Goal: Task Accomplishment & Management: Complete application form

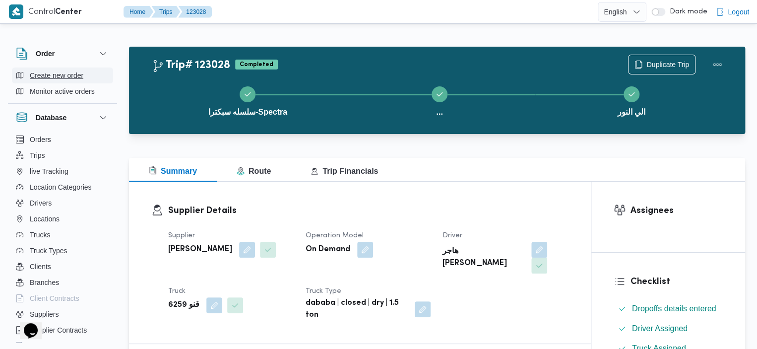
click at [68, 72] on span "Create new order" at bounding box center [57, 75] width 54 height 12
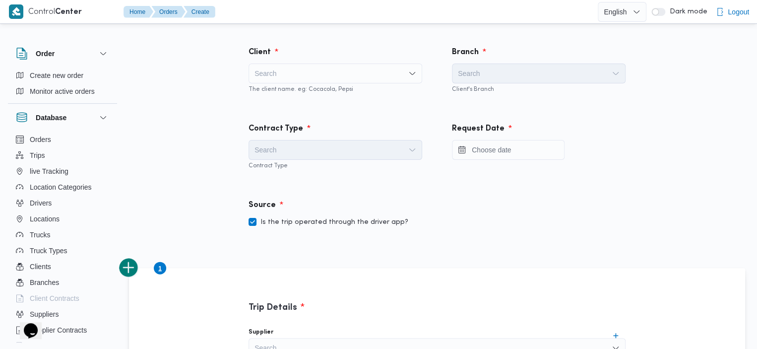
click at [263, 73] on div "Search" at bounding box center [336, 74] width 174 height 20
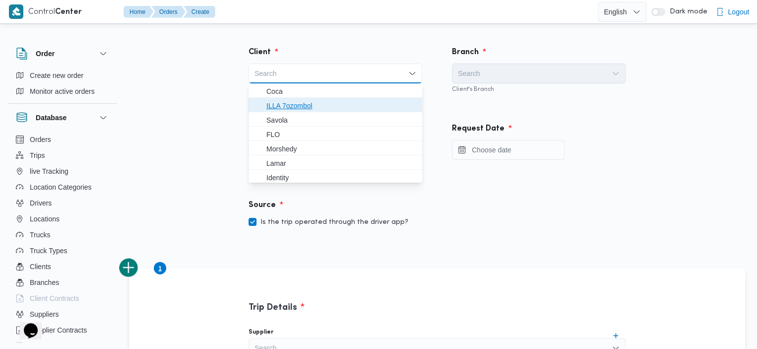
click at [276, 105] on span "ILLA 7ozombol" at bounding box center [342, 106] width 150 height 12
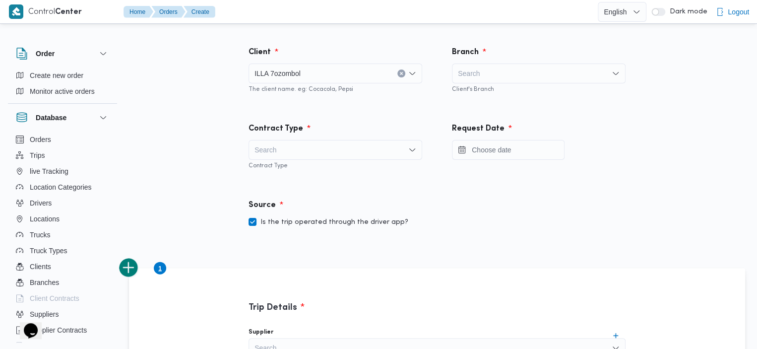
click at [515, 75] on div "Search" at bounding box center [539, 74] width 174 height 20
type input "dar"
click at [332, 146] on div "Search" at bounding box center [336, 150] width 174 height 20
click at [522, 72] on div "dar dar" at bounding box center [539, 74] width 174 height 20
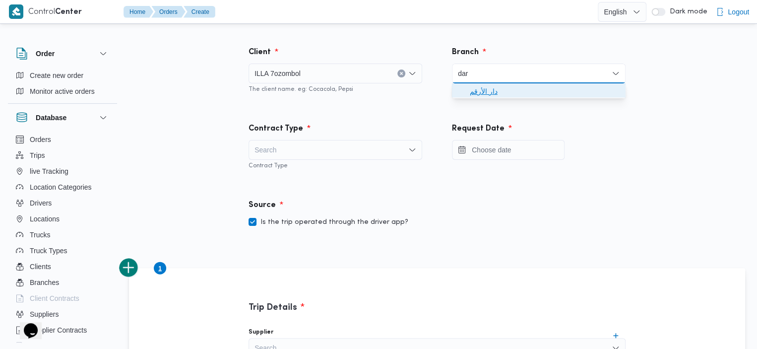
click at [512, 88] on span "دار الأرقم" at bounding box center [545, 91] width 150 height 12
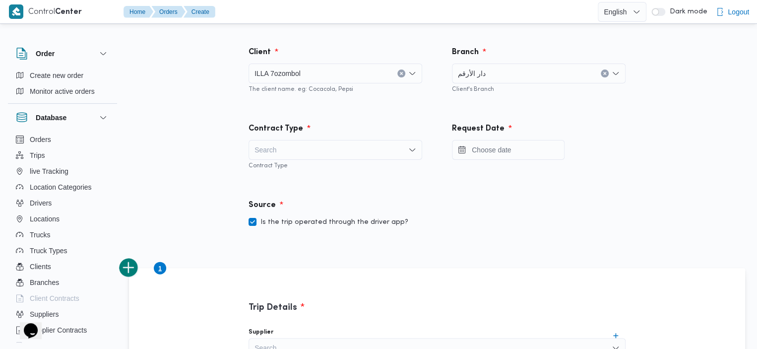
click at [342, 153] on div "Search" at bounding box center [336, 150] width 174 height 20
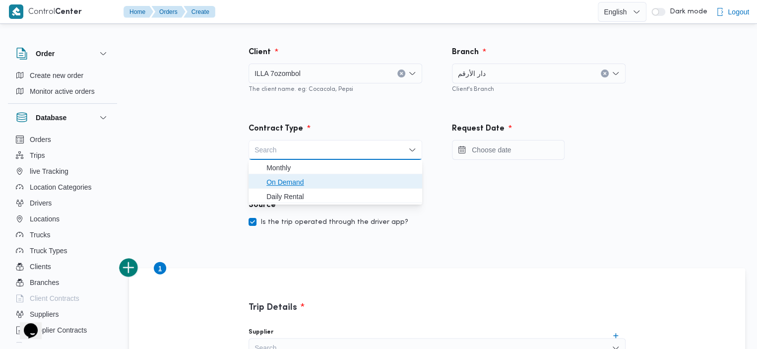
click at [308, 182] on span "On Demand" at bounding box center [342, 182] width 150 height 12
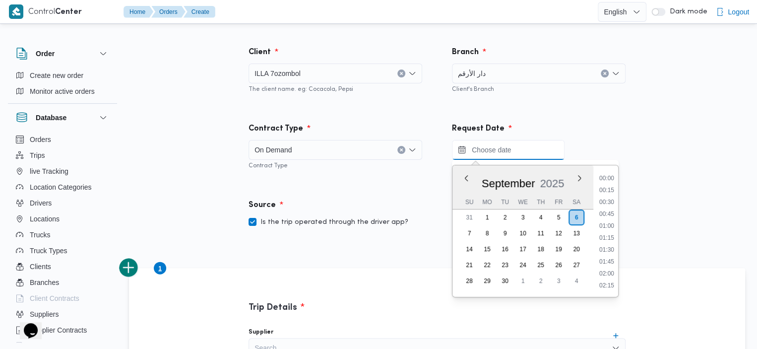
click at [484, 151] on input "Press the down key to enter a popover containing a calendar. Press the escape k…" at bounding box center [508, 150] width 113 height 20
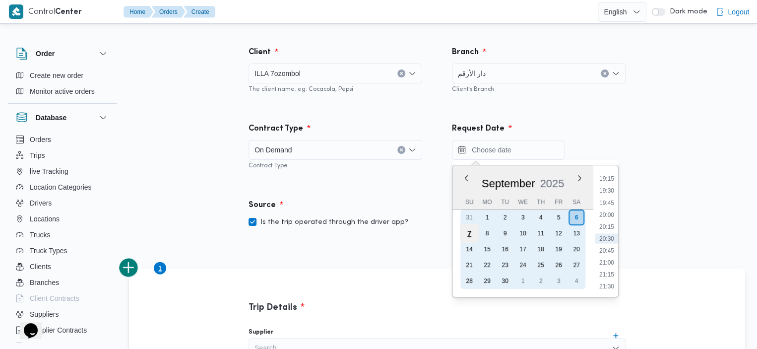
click at [467, 234] on div "7" at bounding box center [469, 233] width 19 height 19
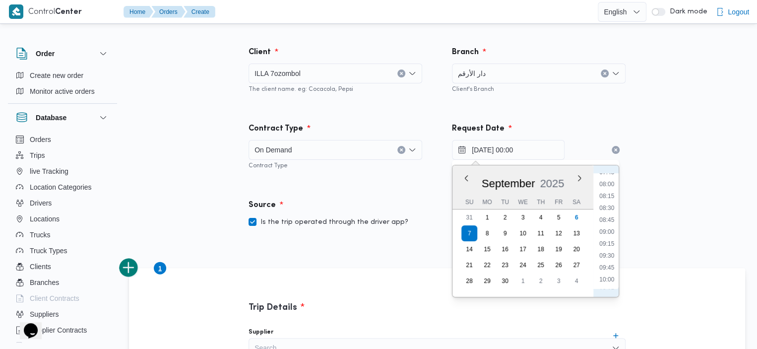
scroll to position [440, 0]
click at [606, 186] on li "09:30" at bounding box center [607, 191] width 23 height 10
type input "07/09/2025 09:30"
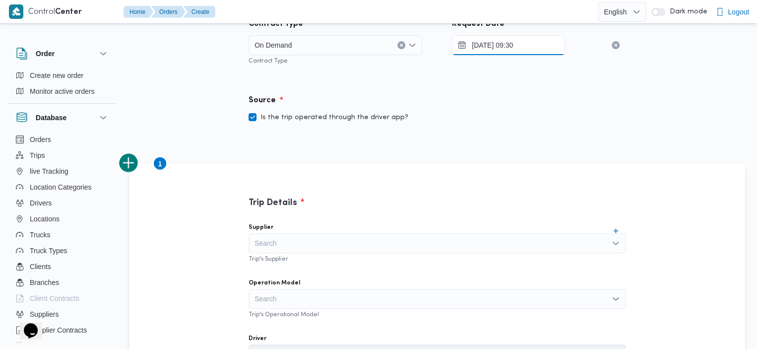
scroll to position [189, 0]
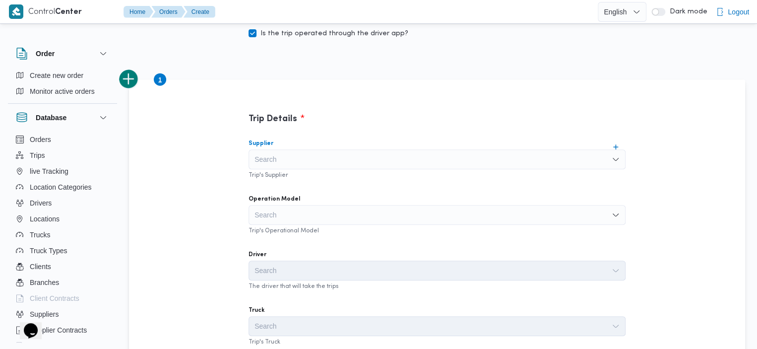
click at [502, 153] on div "Search" at bounding box center [437, 159] width 377 height 20
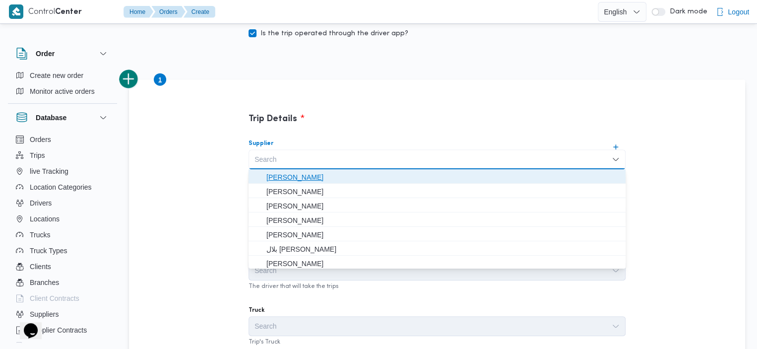
click at [383, 178] on span "عبد السلام محمد احمد إبراهيم ابو شششششششش" at bounding box center [443, 177] width 353 height 12
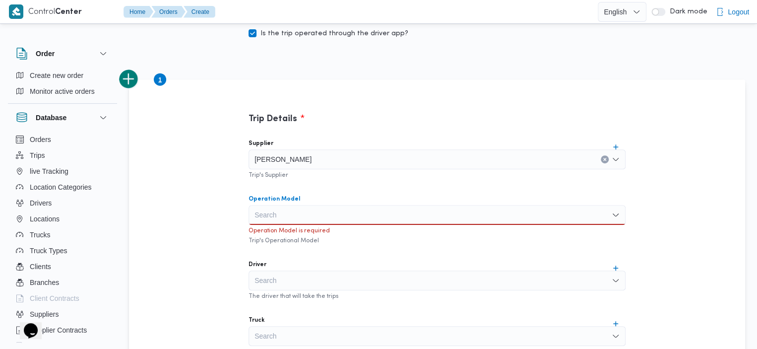
click at [374, 213] on div "Search" at bounding box center [437, 215] width 377 height 20
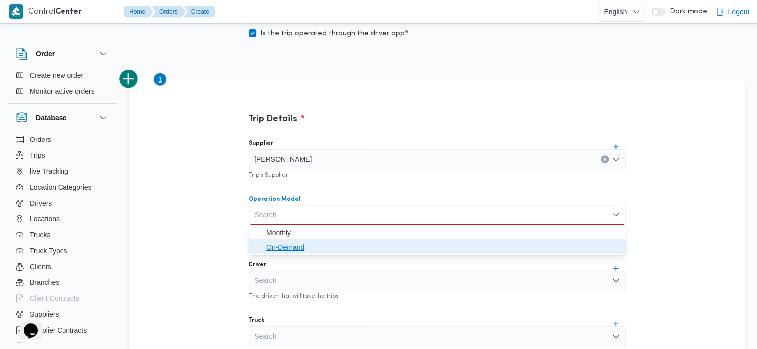
click at [313, 248] on span "On-Demand" at bounding box center [443, 247] width 353 height 12
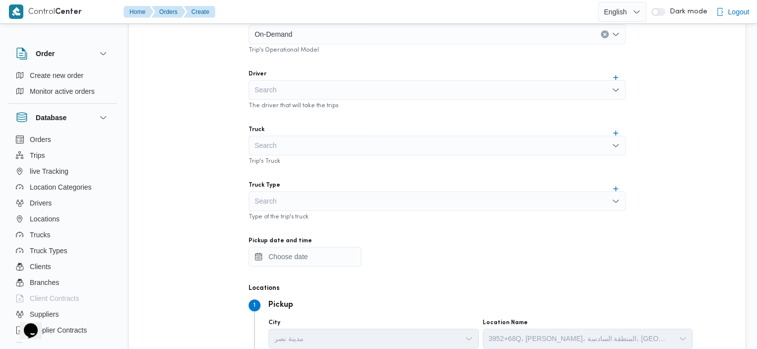
scroll to position [368, 0]
click at [478, 85] on div "Search" at bounding box center [437, 91] width 377 height 20
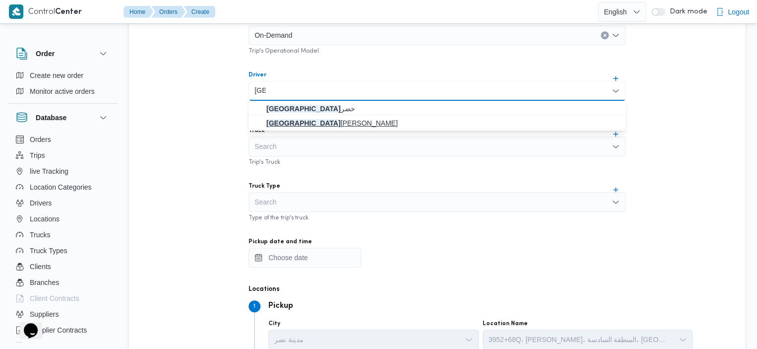
type input "هند"
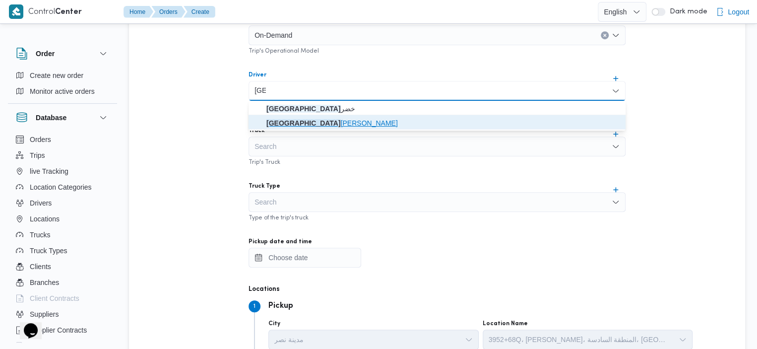
click at [277, 123] on span "هند هشام خضر" at bounding box center [443, 123] width 353 height 12
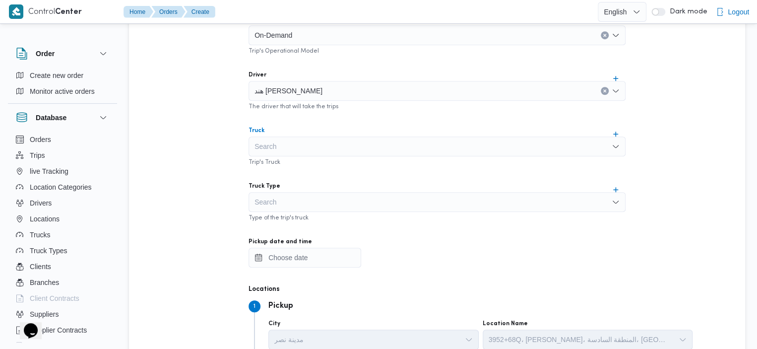
click at [312, 150] on div "Search" at bounding box center [437, 146] width 377 height 20
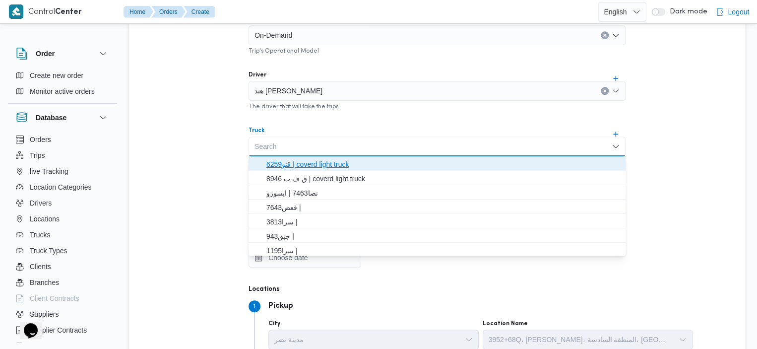
click at [310, 162] on span "قنو6259 | coverd light truck" at bounding box center [443, 164] width 353 height 12
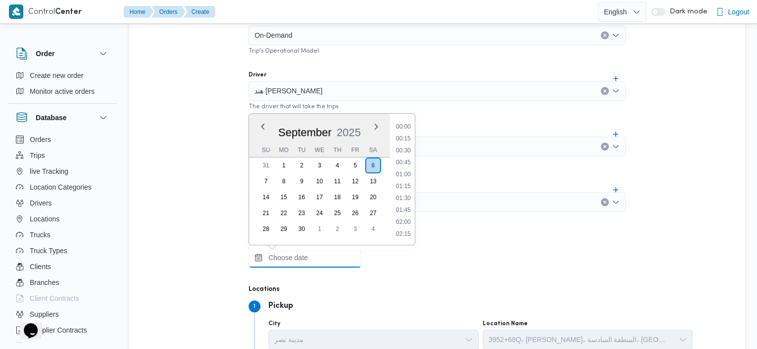
click at [304, 262] on input "Pickup date and time" at bounding box center [305, 258] width 113 height 20
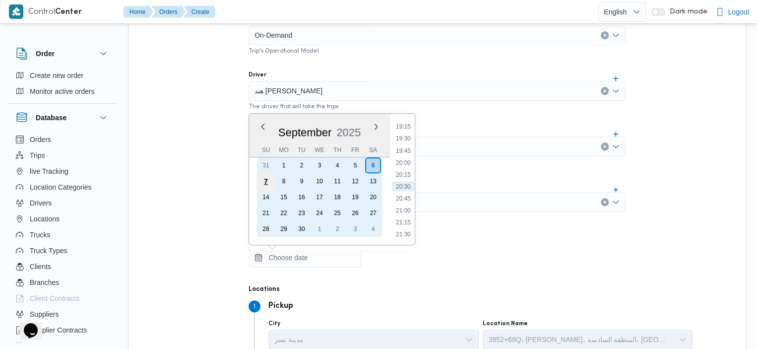
click at [262, 183] on div "7" at bounding box center [266, 181] width 19 height 19
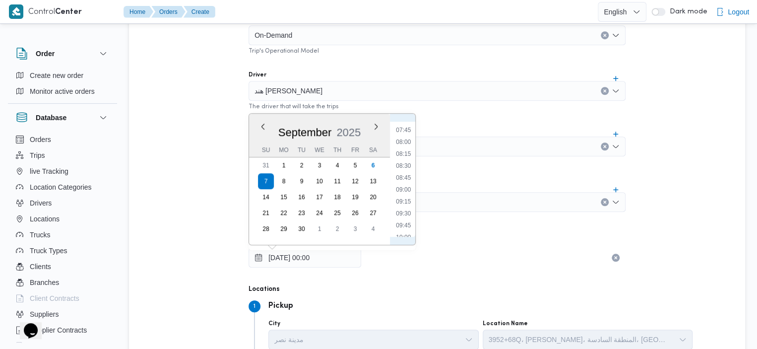
scroll to position [395, 0]
click at [403, 181] on li "09:30" at bounding box center [403, 184] width 23 height 10
type input "07/09/2025 09:30"
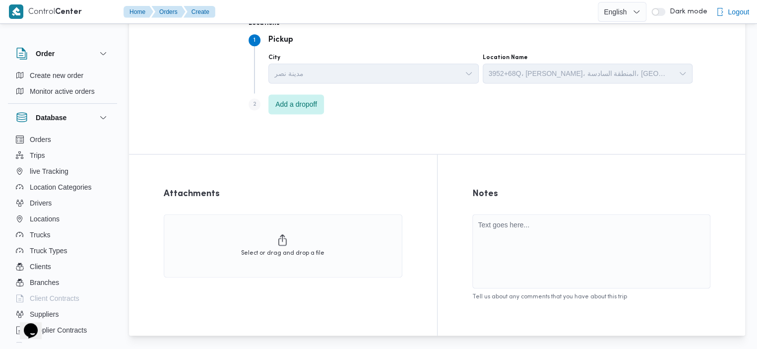
scroll to position [633, 0]
click at [296, 100] on span "Add a dropoff" at bounding box center [296, 105] width 42 height 12
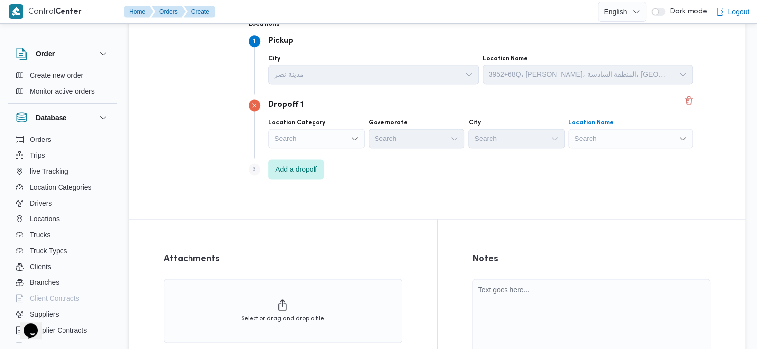
click at [569, 139] on div "Search" at bounding box center [631, 139] width 124 height 20
type input "رمسي"
click at [614, 156] on mark "رمسي" at bounding box center [615, 156] width 15 height 8
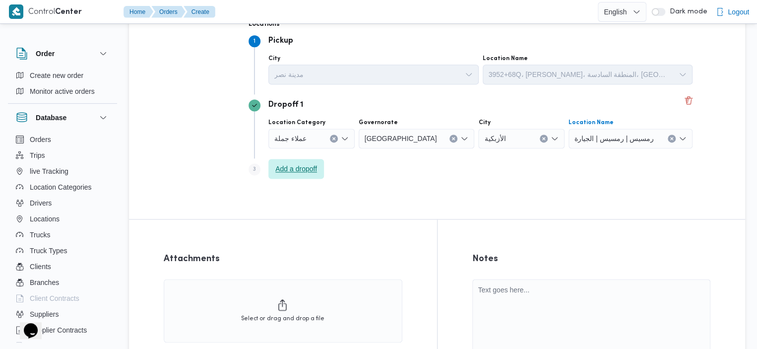
click at [310, 170] on span "Add a dropoff" at bounding box center [296, 169] width 42 height 12
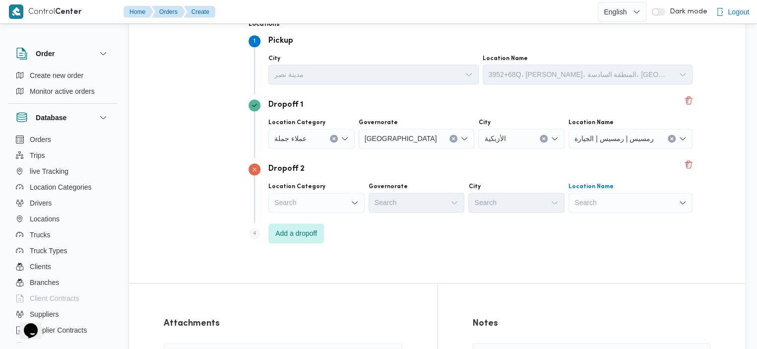
click at [571, 199] on div "Search" at bounding box center [631, 203] width 124 height 20
type input "عباسية"
click at [572, 222] on span "عباسية | مسجد النور | المحمدي" at bounding box center [594, 220] width 100 height 12
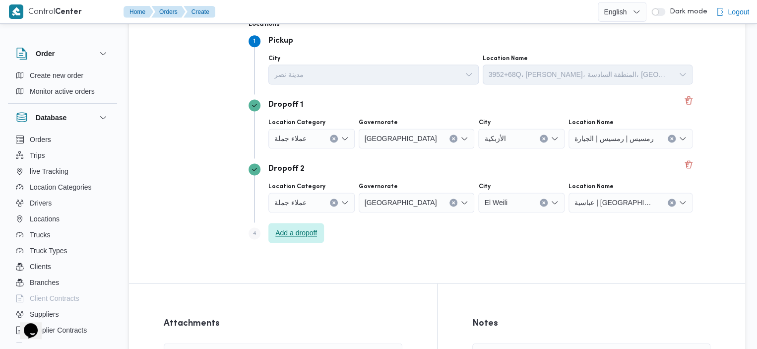
click at [296, 231] on span "Add a dropoff" at bounding box center [296, 233] width 42 height 12
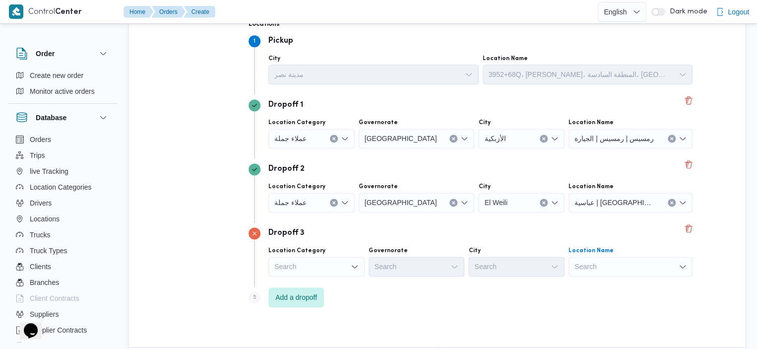
click at [572, 266] on div "Search" at bounding box center [631, 267] width 124 height 20
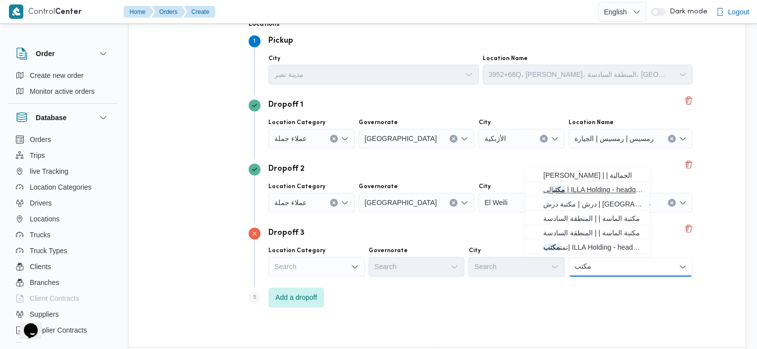
type input "مكتب"
click at [586, 190] on span "مكتب إلى | ILLA Holding - headquarter | الدقي" at bounding box center [594, 190] width 100 height 12
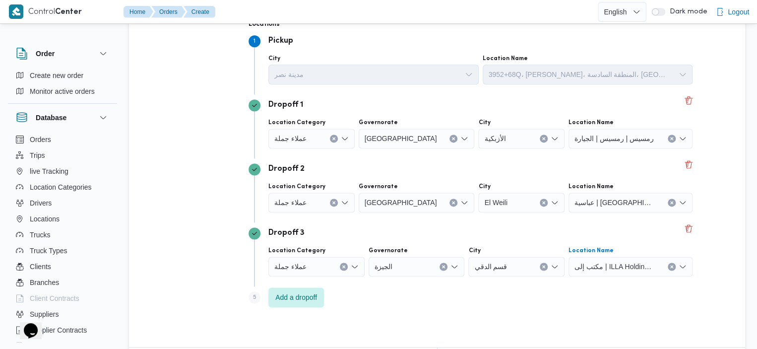
scroll to position [864, 0]
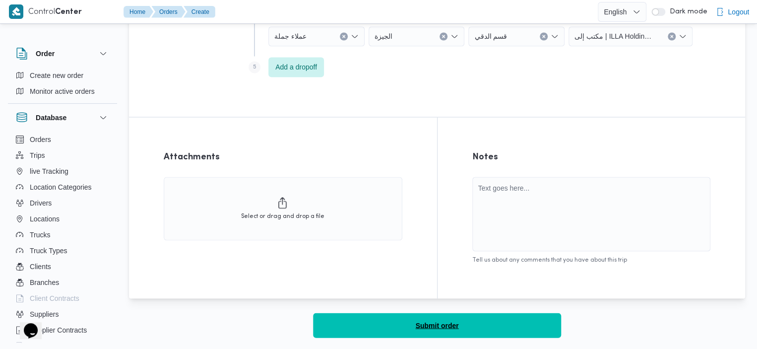
click at [436, 320] on span "Submit order" at bounding box center [436, 325] width 43 height 12
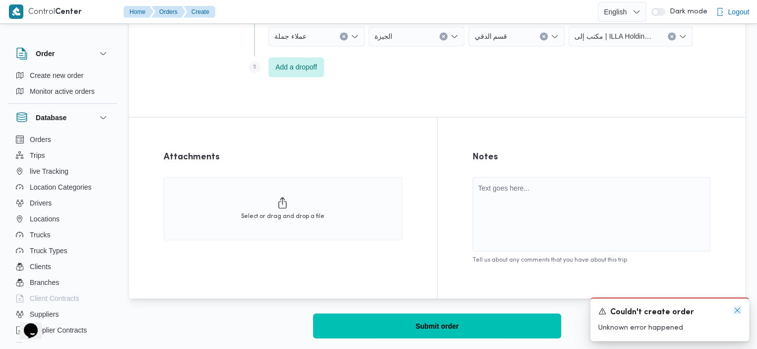
click at [737, 308] on icon "Dismiss toast" at bounding box center [738, 310] width 8 height 8
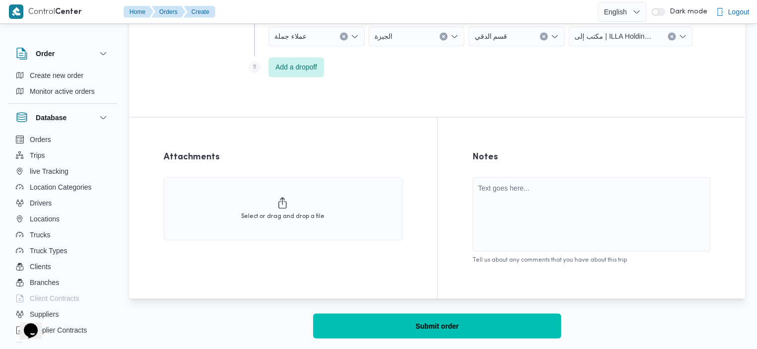
click at [733, 217] on div "Notes Tell us about any comments that you have about this trip" at bounding box center [592, 208] width 308 height 182
click at [477, 315] on button "Submit order" at bounding box center [437, 325] width 248 height 25
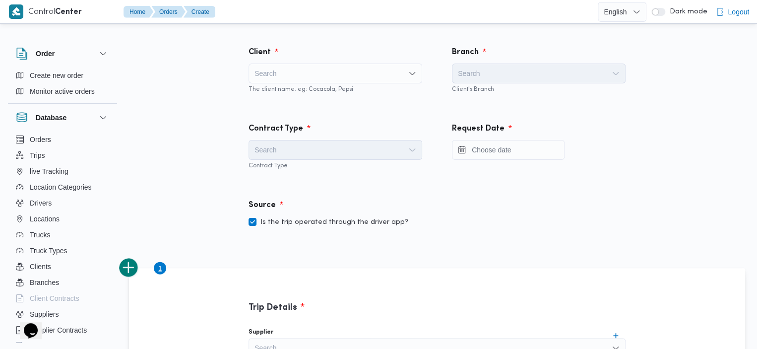
click at [359, 78] on div "Search" at bounding box center [336, 74] width 174 height 20
click at [356, 57] on div "Client" at bounding box center [336, 53] width 186 height 24
click at [334, 77] on div "Search" at bounding box center [336, 74] width 174 height 20
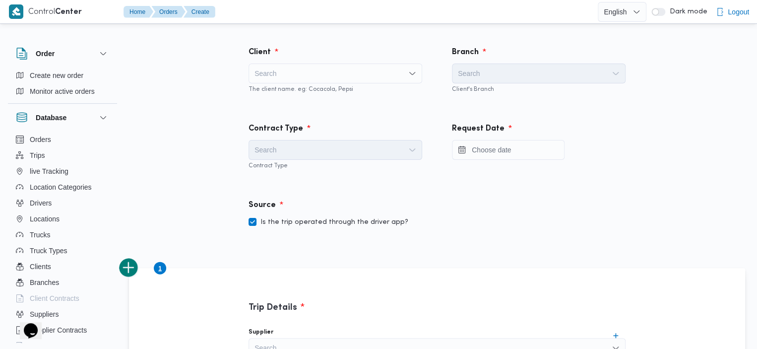
click at [350, 70] on div "Search" at bounding box center [336, 74] width 174 height 20
click at [60, 70] on span "Create new order" at bounding box center [57, 75] width 54 height 12
click at [311, 71] on div "Search" at bounding box center [336, 74] width 174 height 20
click at [46, 72] on span "Create new order" at bounding box center [57, 75] width 54 height 12
click at [314, 69] on div "Search" at bounding box center [336, 74] width 174 height 20
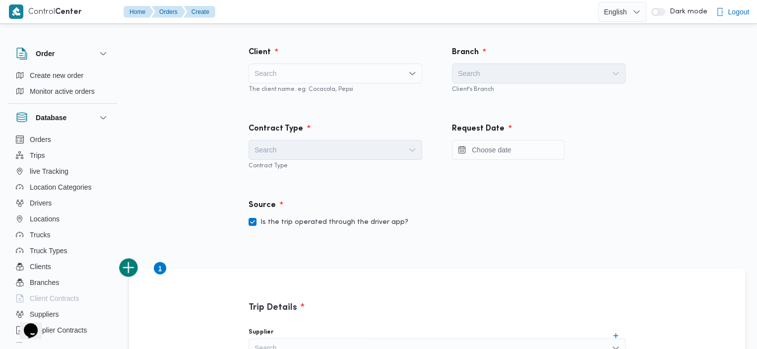
click at [220, 103] on div "Client Search The client name. eg: Cocacola, Pepsi Branch Search Client's Branch" at bounding box center [437, 70] width 447 height 76
click at [308, 78] on div "Search" at bounding box center [336, 74] width 174 height 20
click at [68, 75] on span "Create new order" at bounding box center [57, 75] width 54 height 12
click at [52, 154] on button "Trips" at bounding box center [62, 155] width 101 height 16
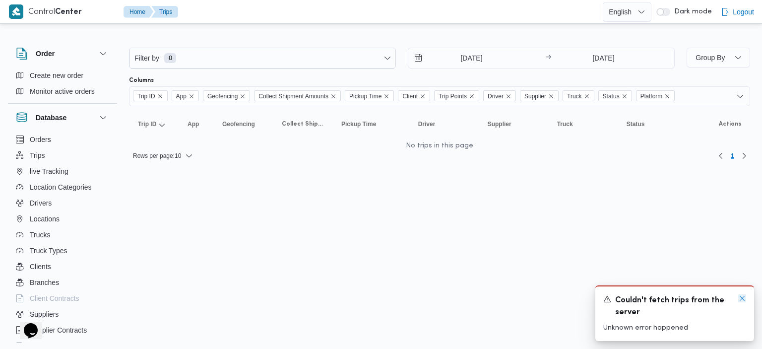
click at [744, 300] on icon "Dismiss toast" at bounding box center [743, 298] width 8 height 8
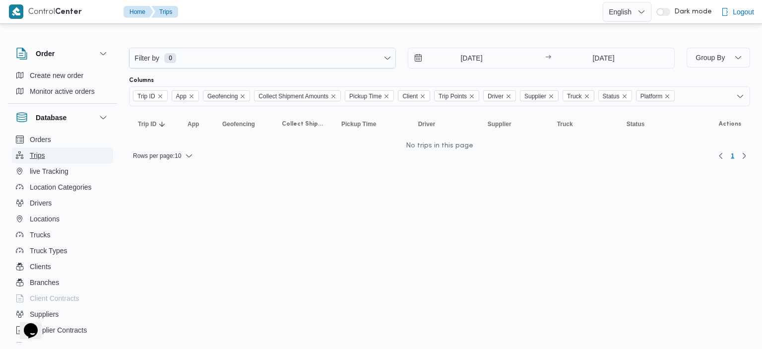
click at [49, 154] on button "Trips" at bounding box center [62, 155] width 101 height 16
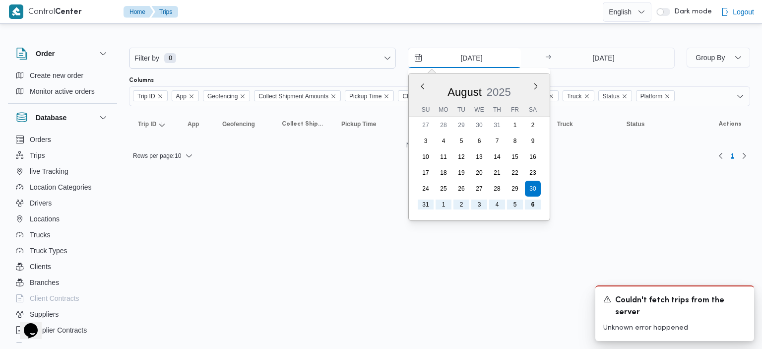
click at [417, 57] on input "[DATE]" at bounding box center [464, 58] width 113 height 20
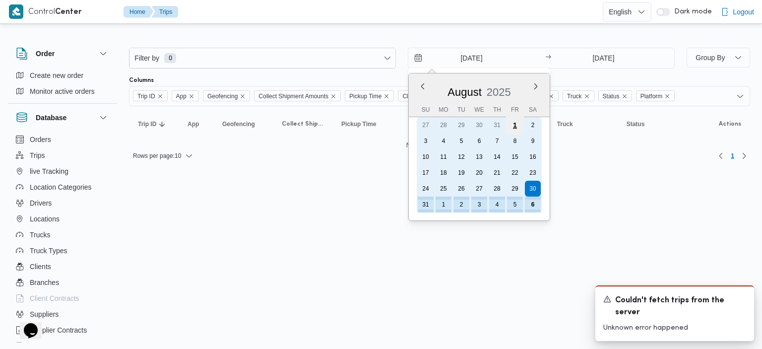
click at [516, 124] on div "1" at bounding box center [515, 125] width 19 height 19
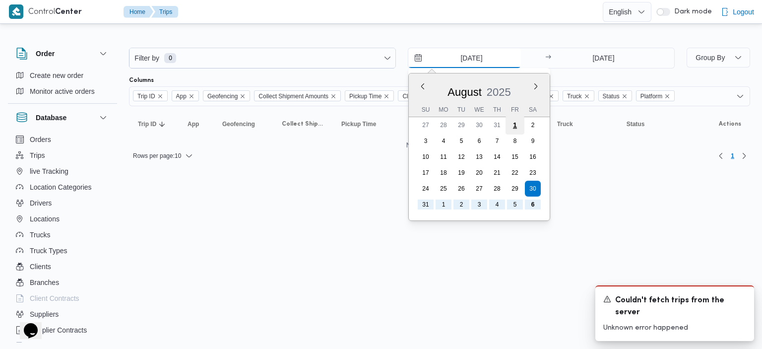
type input "[DATE]"
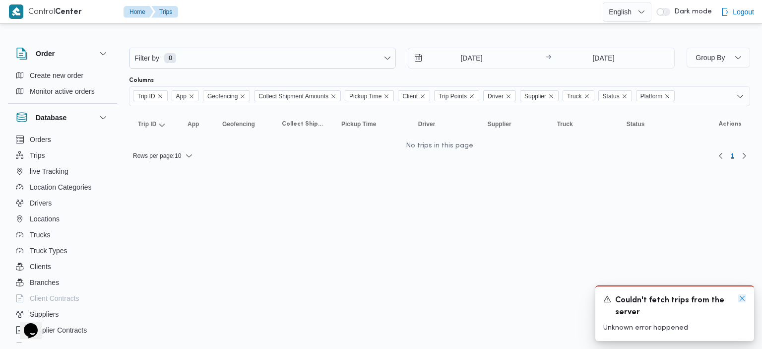
click at [741, 299] on icon "Dismiss toast" at bounding box center [743, 298] width 8 height 8
